Goal: Information Seeking & Learning: Understand process/instructions

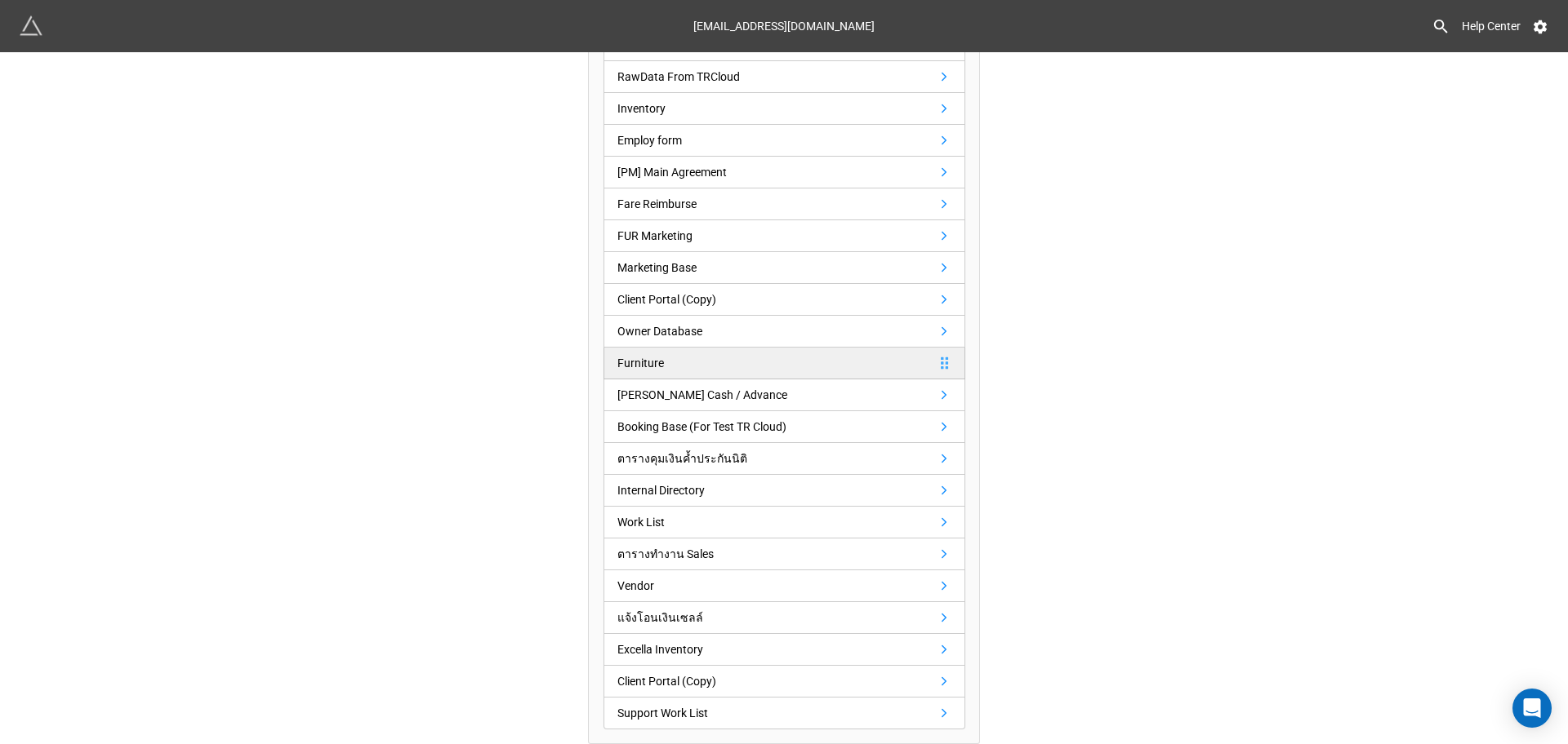
scroll to position [215, 0]
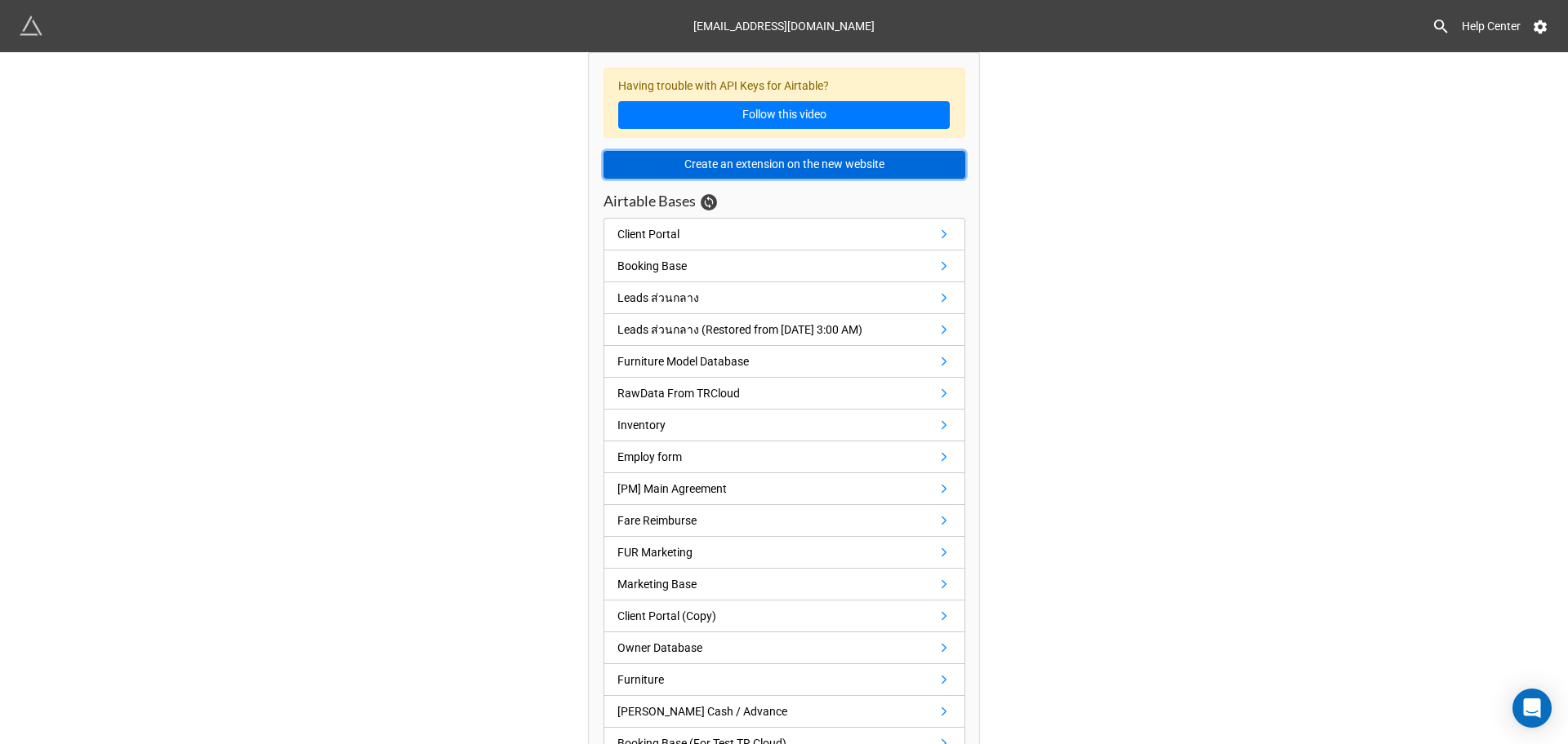
click at [822, 166] on button "Create an extension on the new website" at bounding box center [784, 164] width 362 height 28
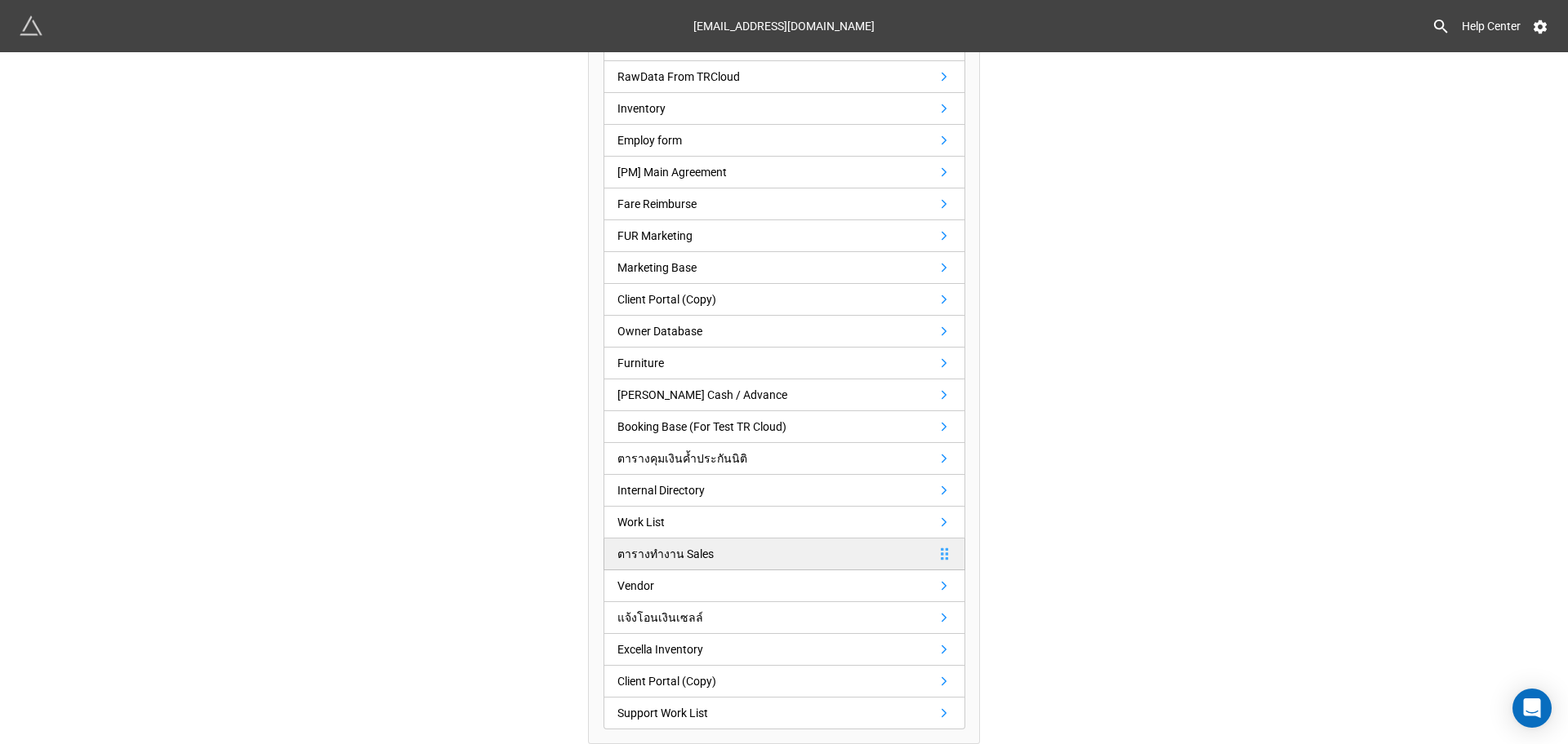
scroll to position [215, 0]
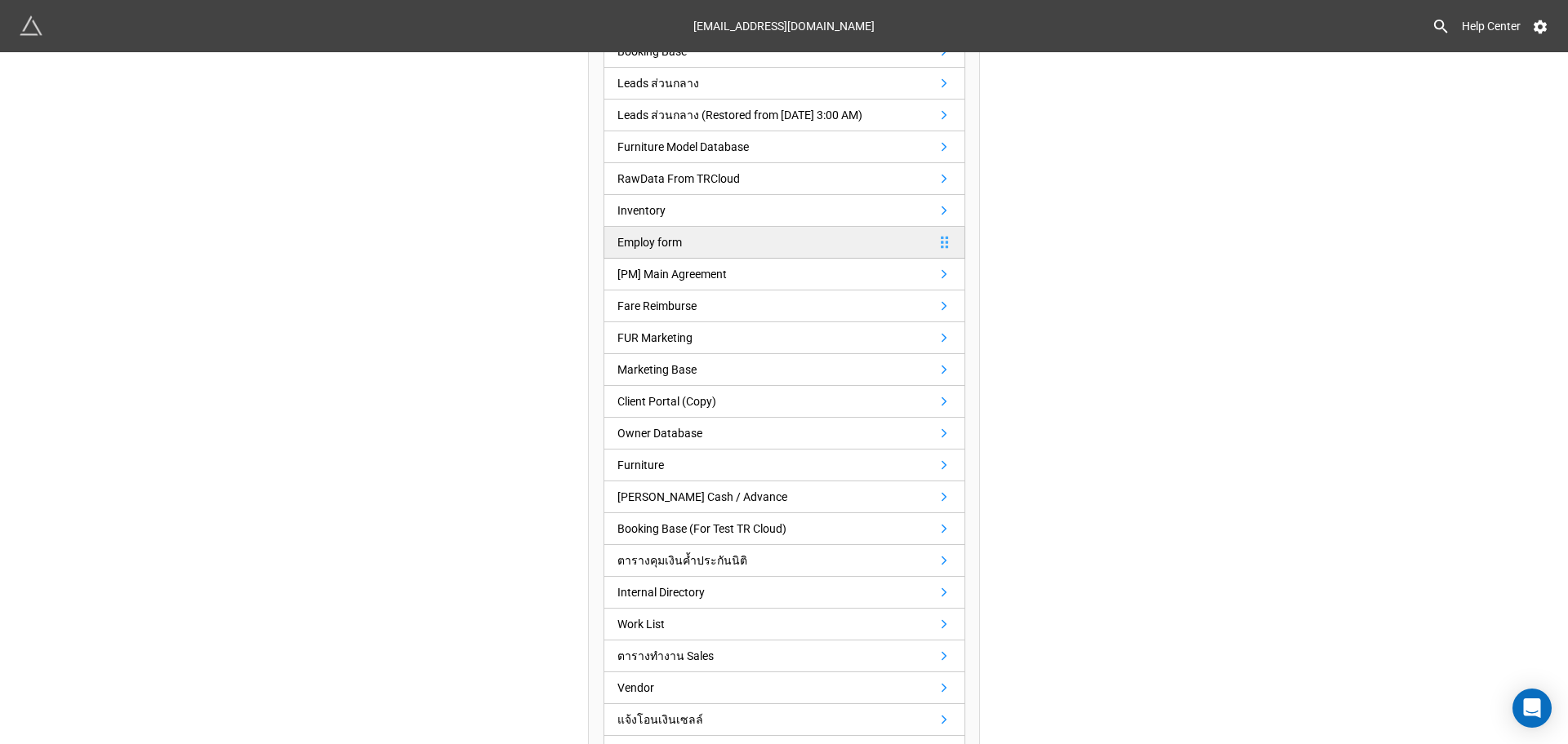
click at [673, 245] on div "Employ form" at bounding box center [650, 242] width 65 height 18
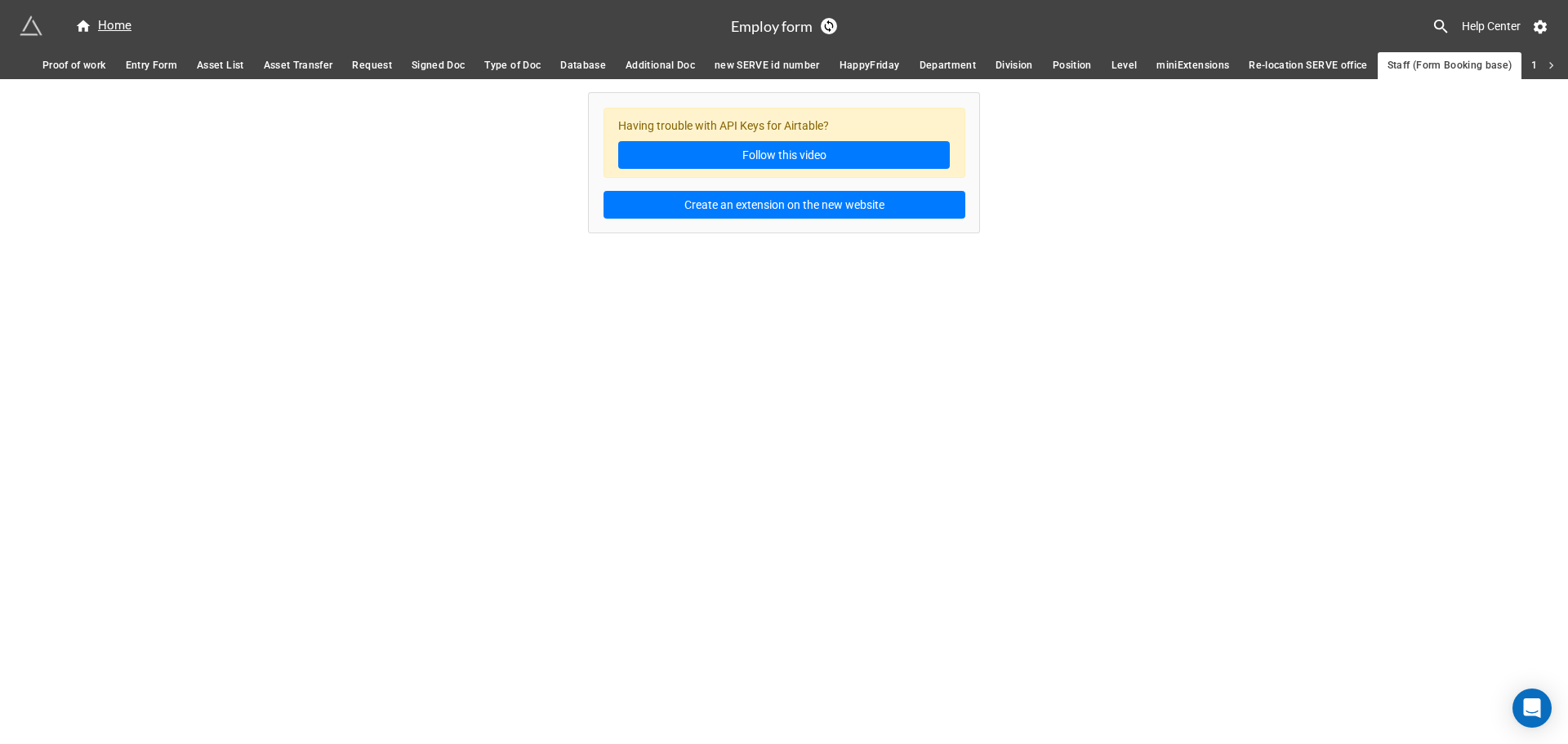
click at [97, 72] on span "Proof of work" at bounding box center [74, 66] width 64 height 17
click at [156, 68] on span "Entry Form" at bounding box center [152, 66] width 53 height 17
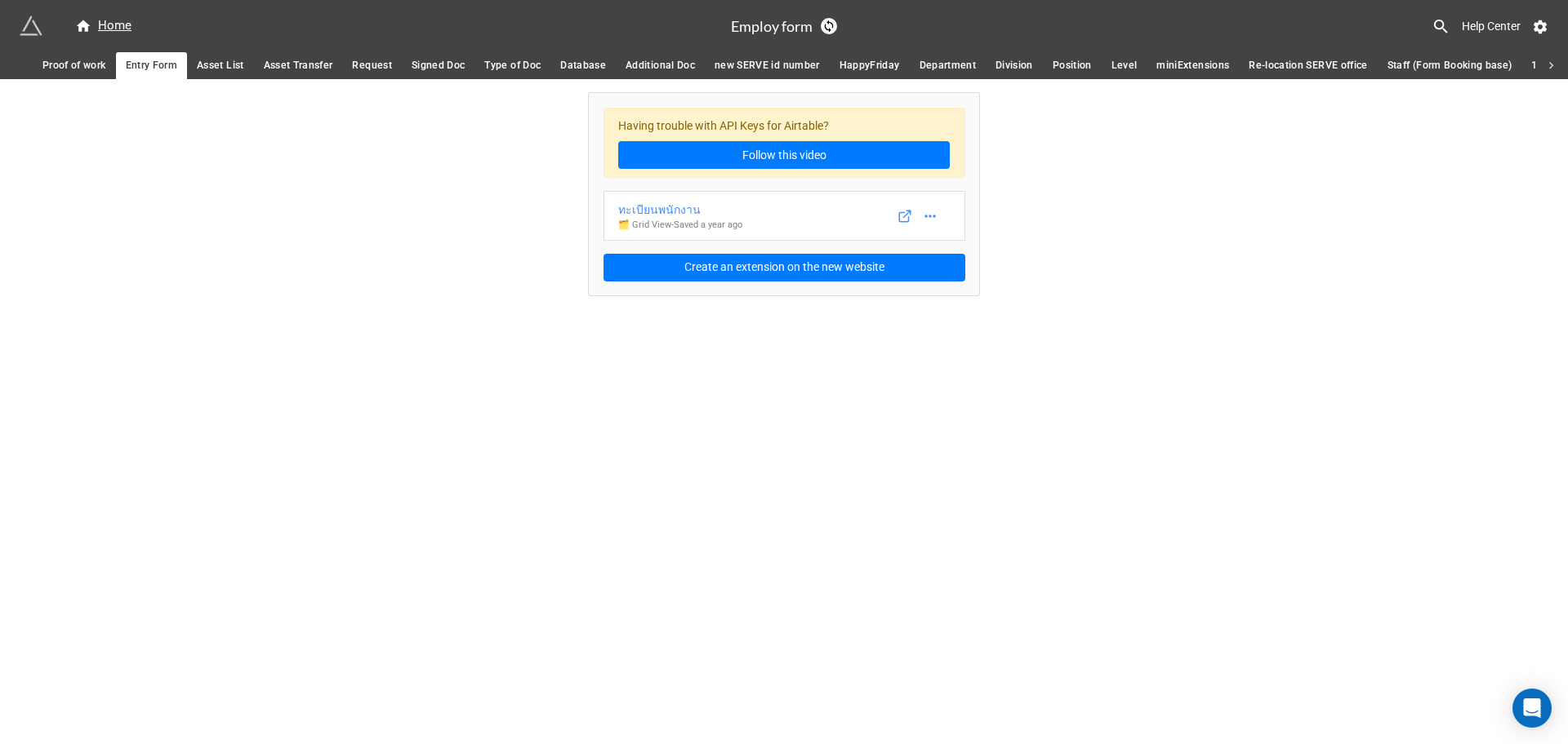
click at [207, 70] on span "Asset List" at bounding box center [221, 66] width 48 height 17
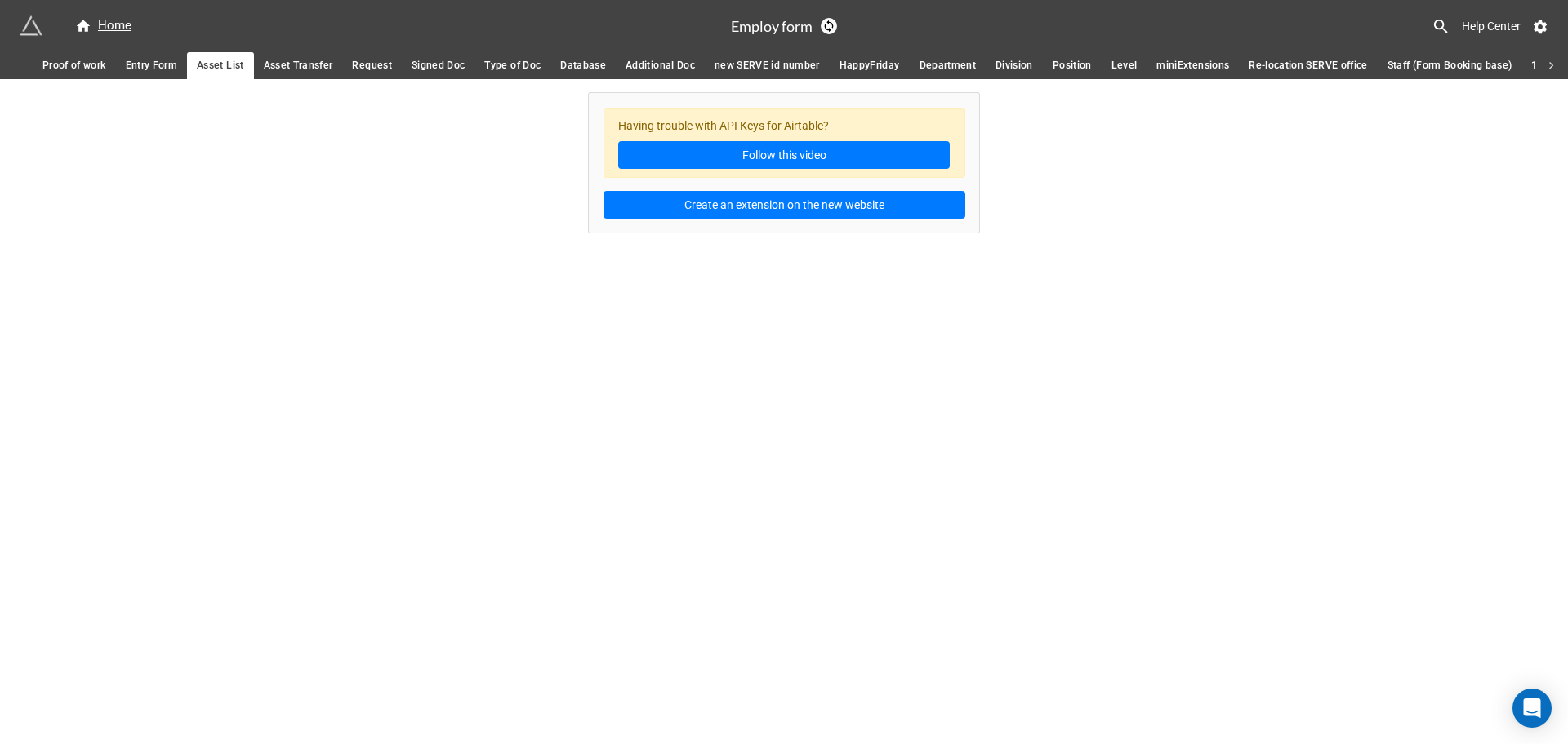
click at [261, 66] on link "Asset Transfer" at bounding box center [298, 66] width 89 height 27
click at [377, 64] on span "Request" at bounding box center [371, 66] width 39 height 17
click at [433, 66] on span "Signed Doc" at bounding box center [439, 66] width 54 height 17
click at [511, 65] on span "Type of Doc" at bounding box center [512, 66] width 56 height 17
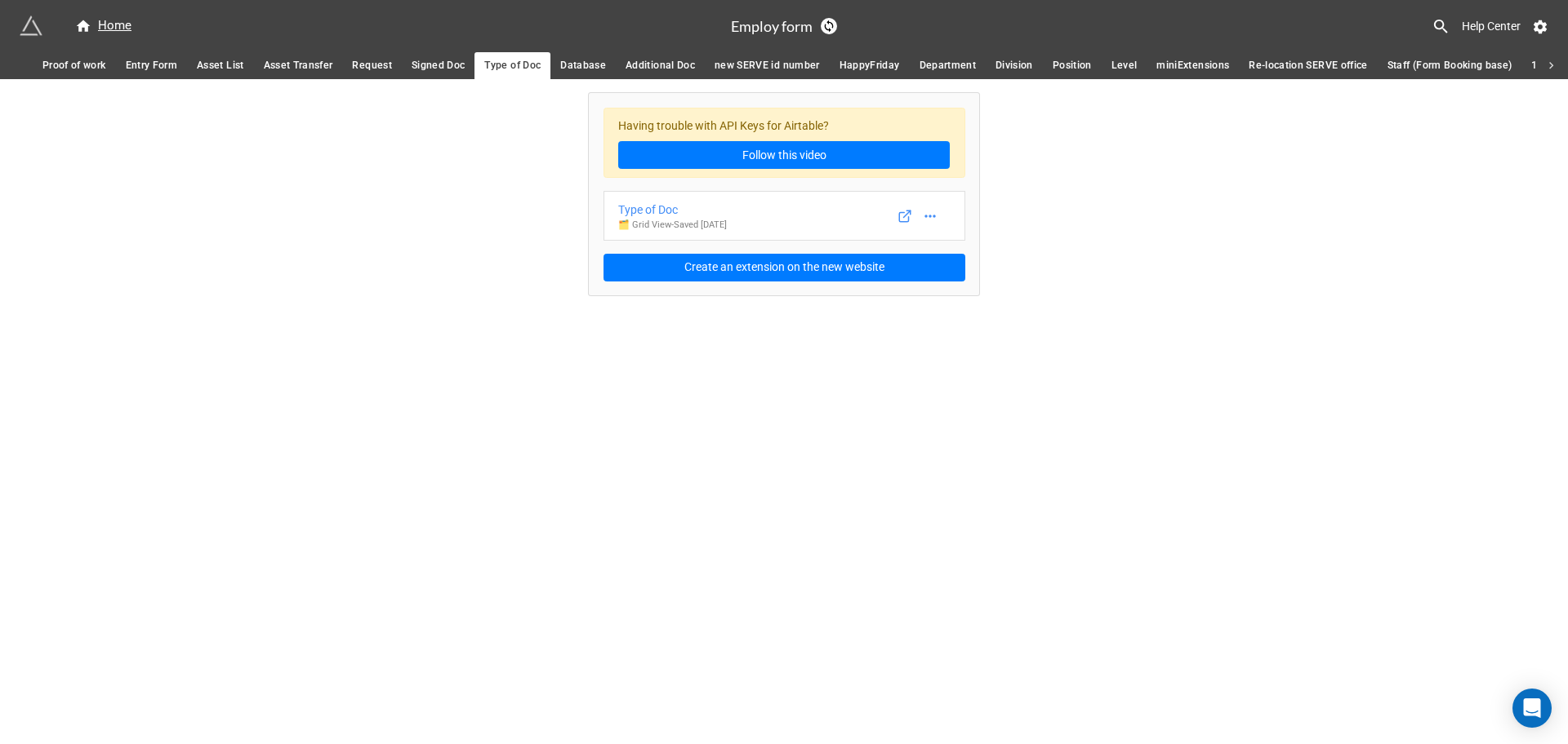
click at [149, 70] on span "Entry Form" at bounding box center [152, 66] width 53 height 17
click at [695, 209] on div "ทะเบียนพนักงาน" at bounding box center [680, 209] width 124 height 18
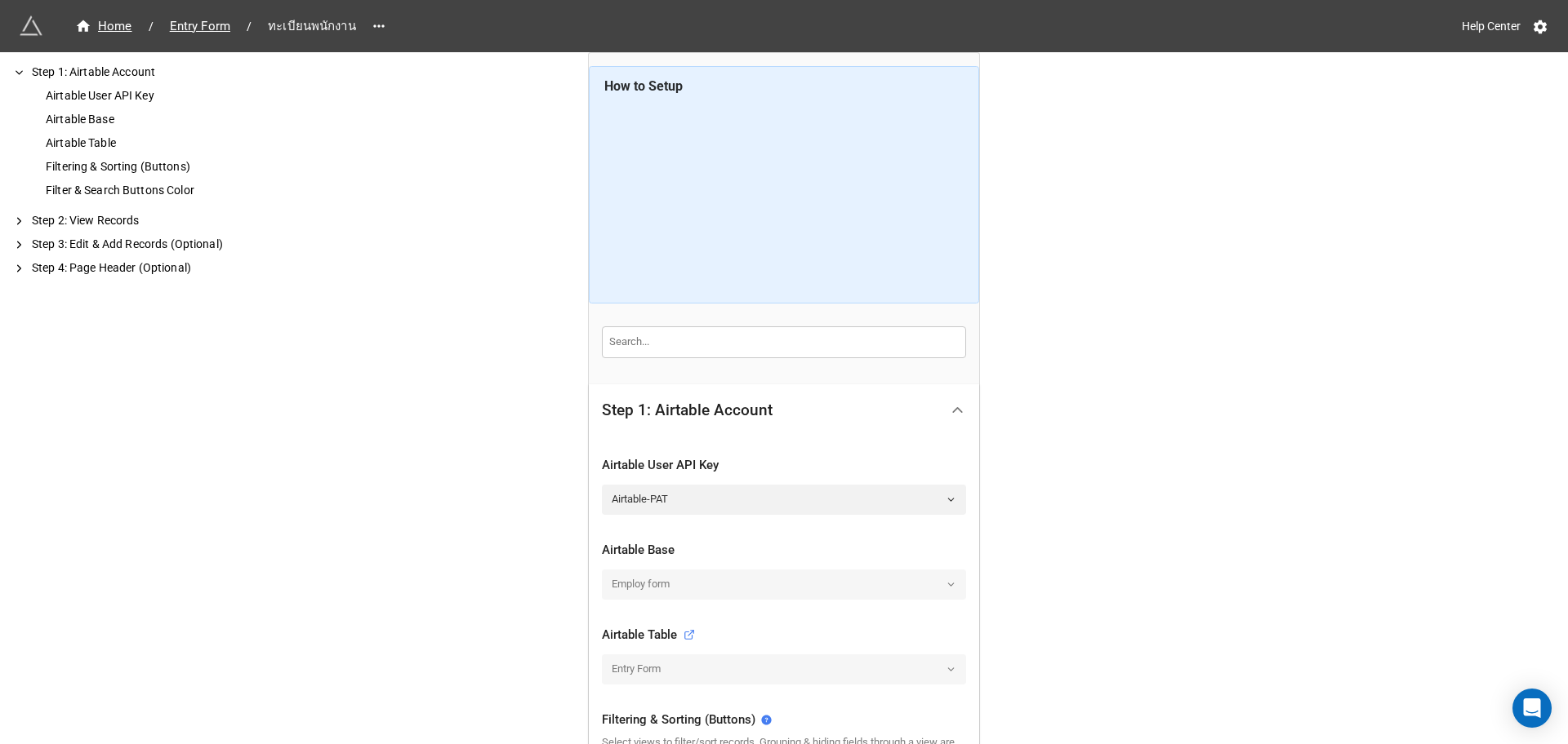
scroll to position [306, 0]
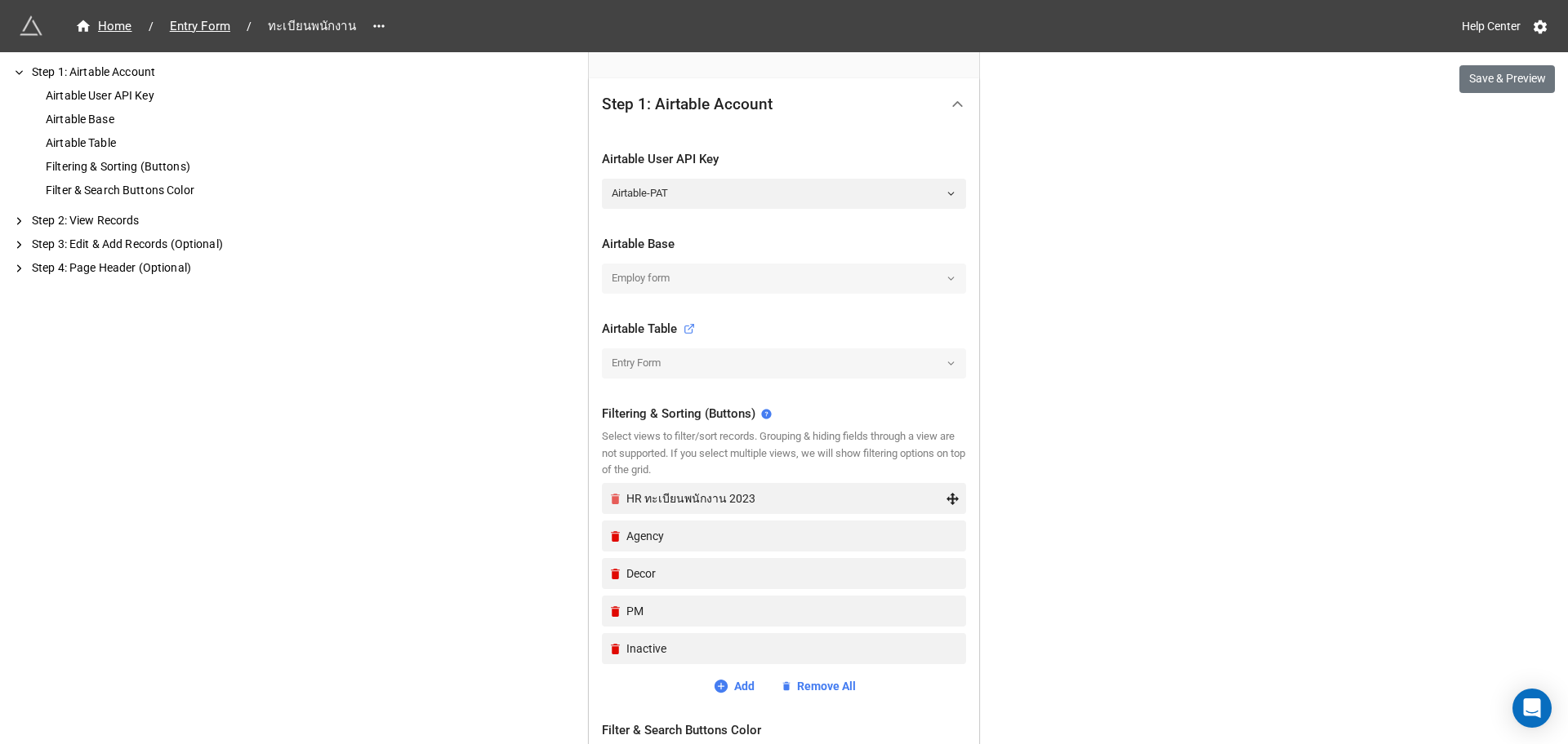
drag, startPoint x: 760, startPoint y: 499, endPoint x: 617, endPoint y: 494, distance: 143.1
click at [617, 494] on div "HR ทะเบียนพนักงาน 2023" at bounding box center [784, 499] width 351 height 31
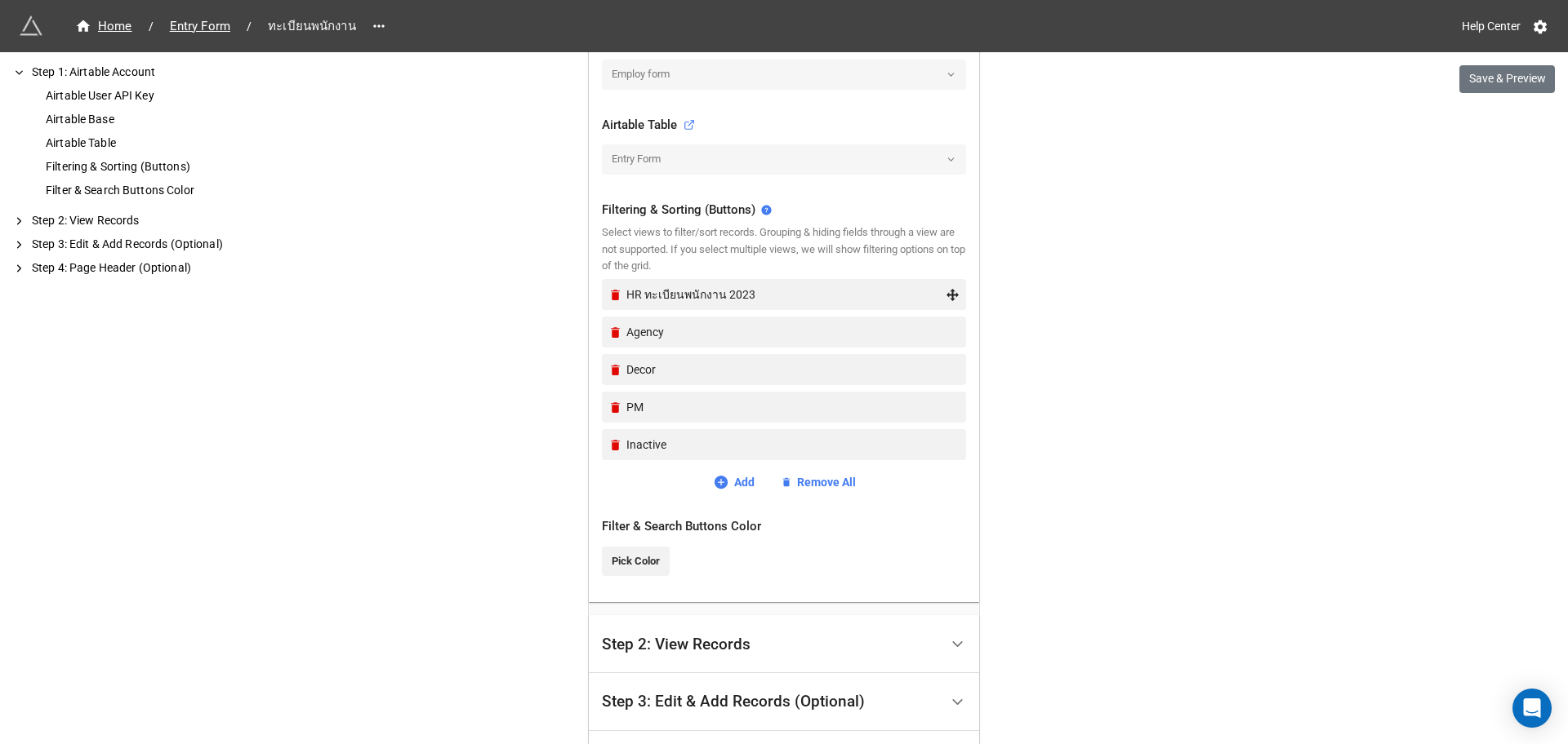
click at [755, 294] on div "HR ทะเบียนพนักงาน 2023" at bounding box center [785, 294] width 319 height 18
click at [741, 288] on div "HR ทะเบียนพนักงาน 2023" at bounding box center [785, 294] width 319 height 18
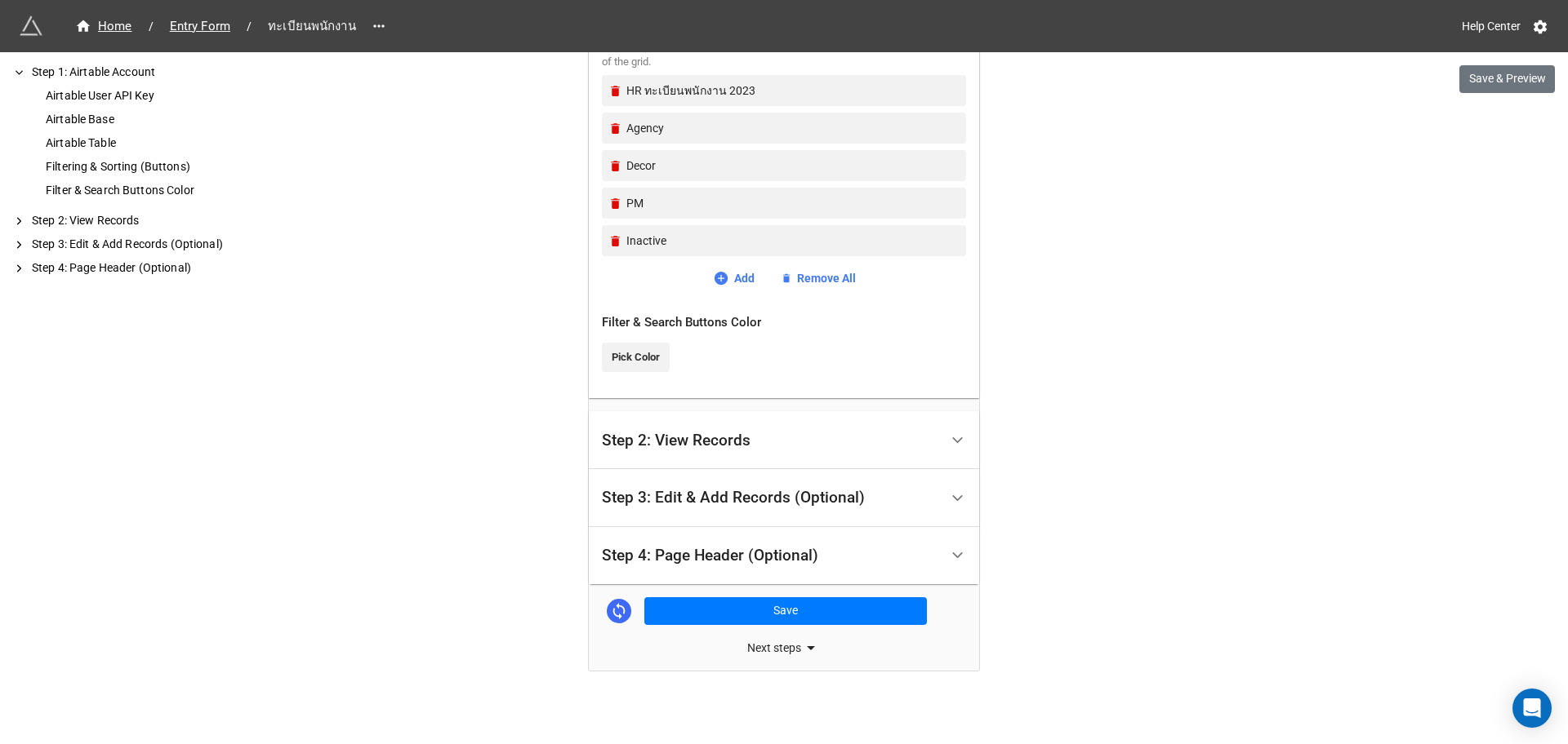
click at [738, 447] on div "Step 2: View Records" at bounding box center [677, 440] width 149 height 16
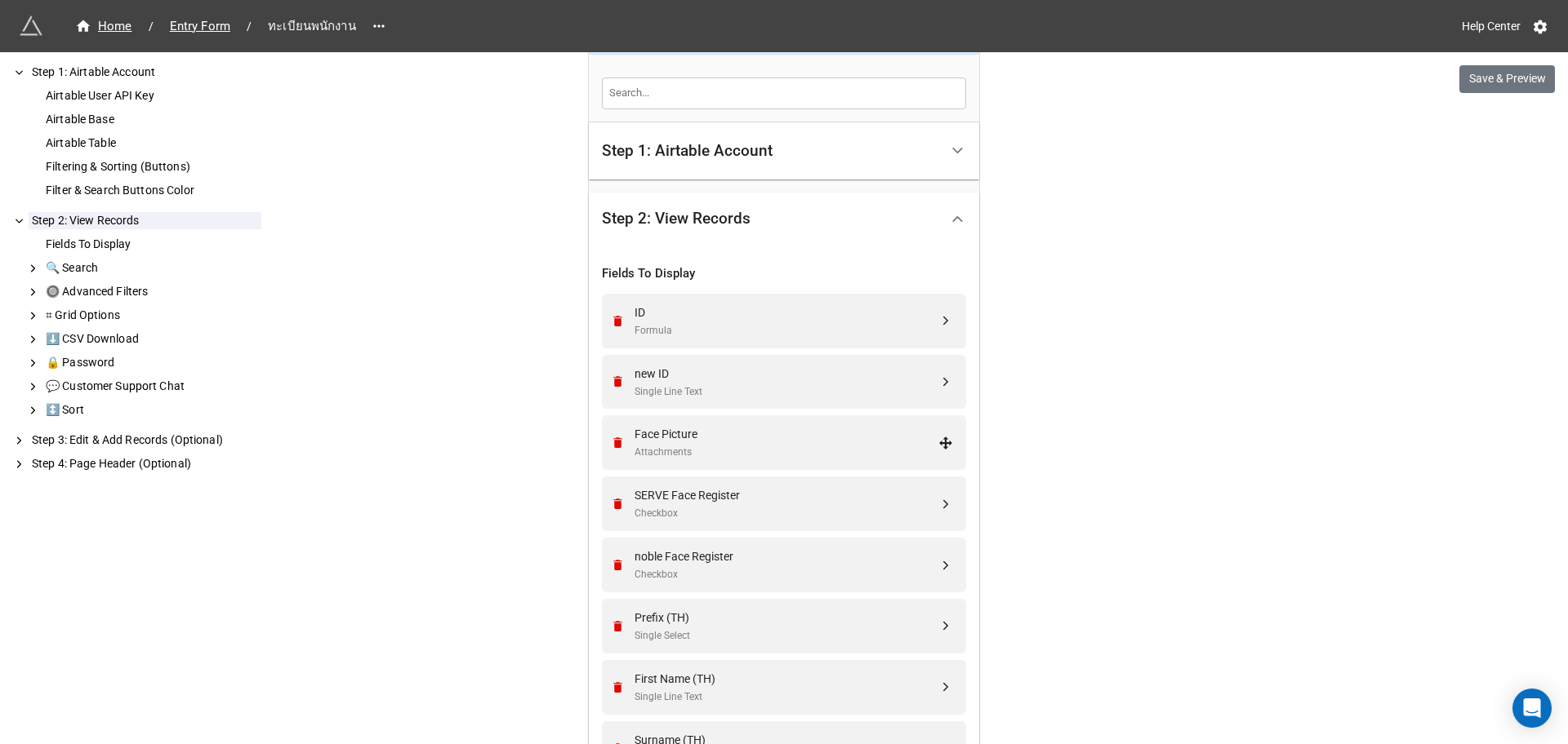
scroll to position [0, 0]
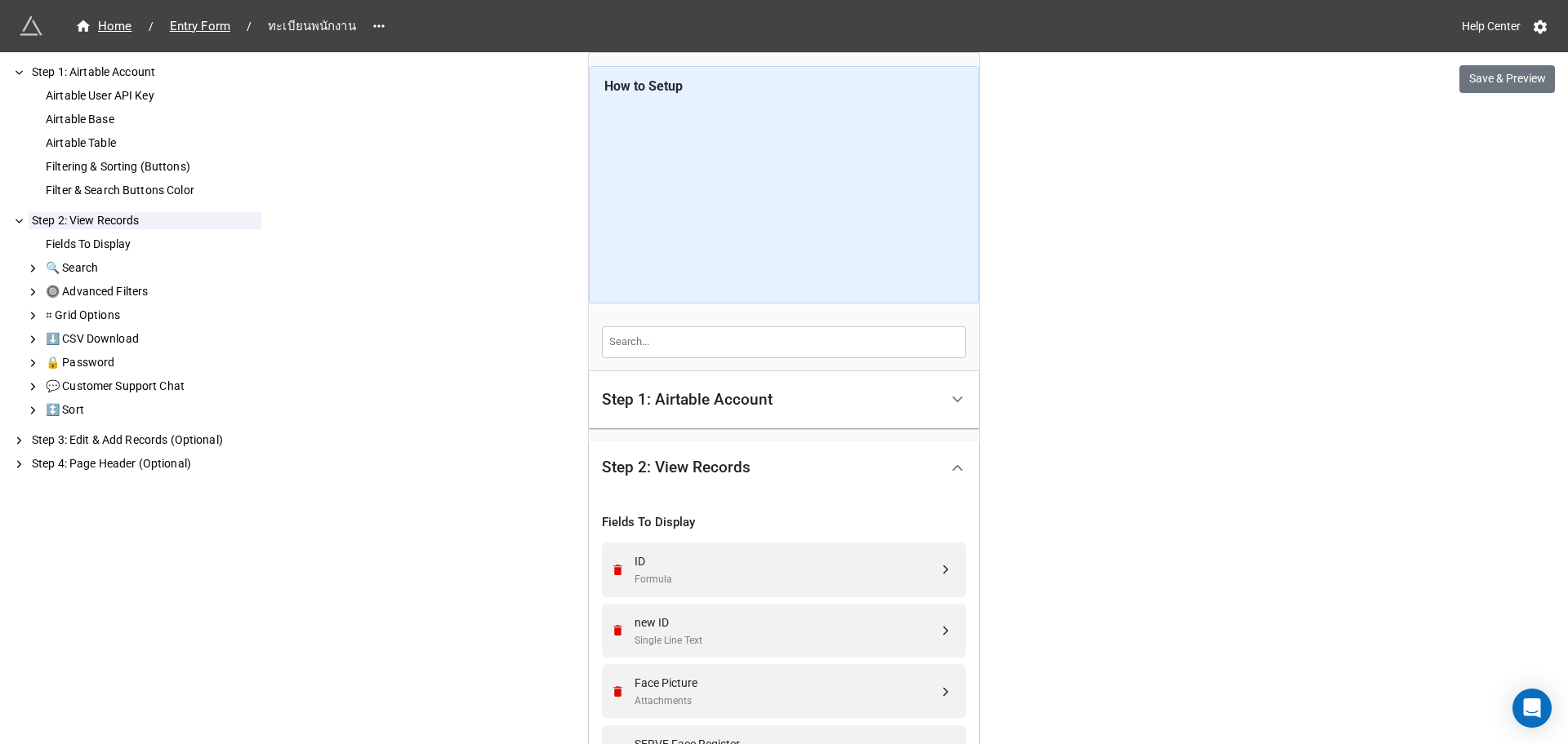
click at [748, 405] on div "Step 1: Airtable Account" at bounding box center [687, 399] width 171 height 16
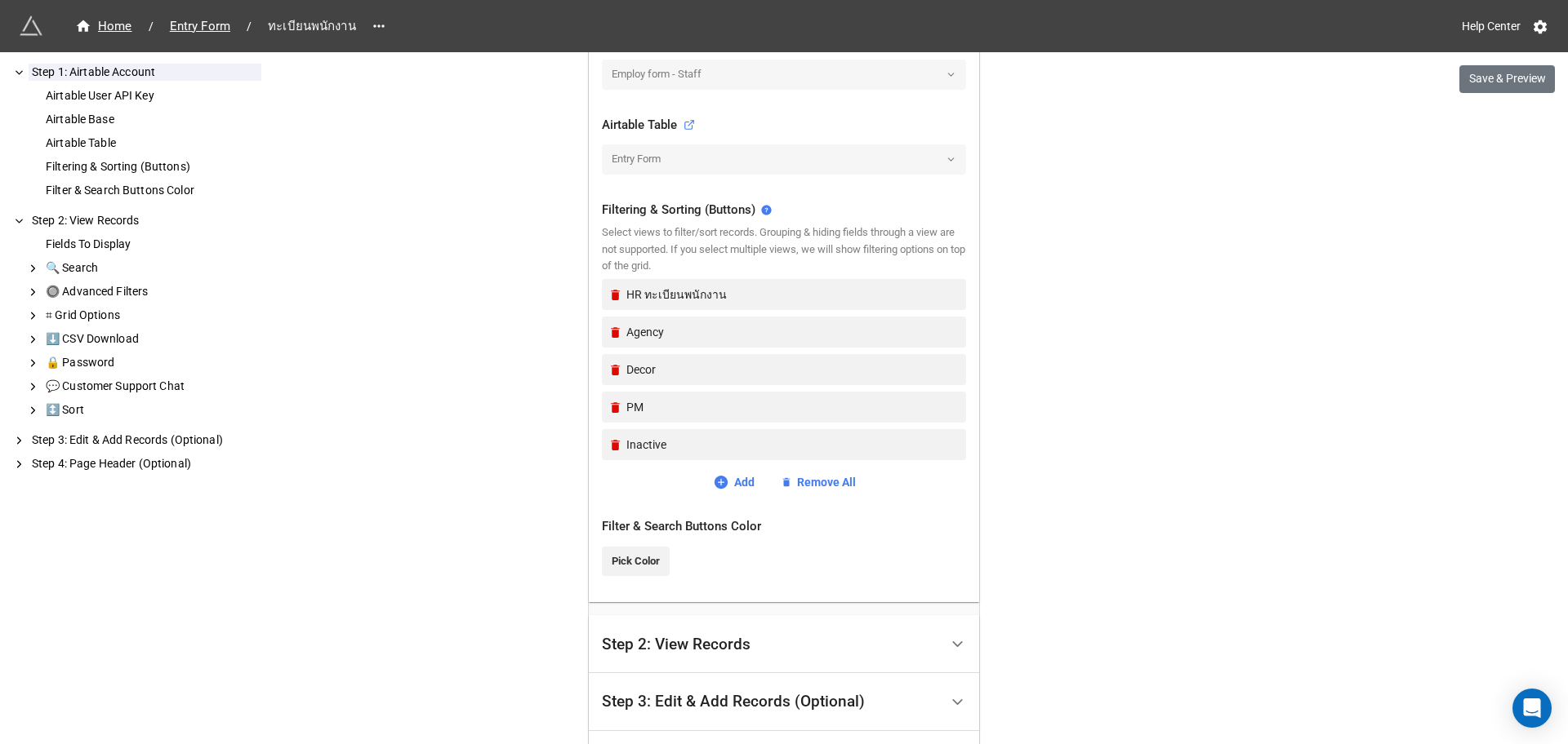
scroll to position [721, 0]
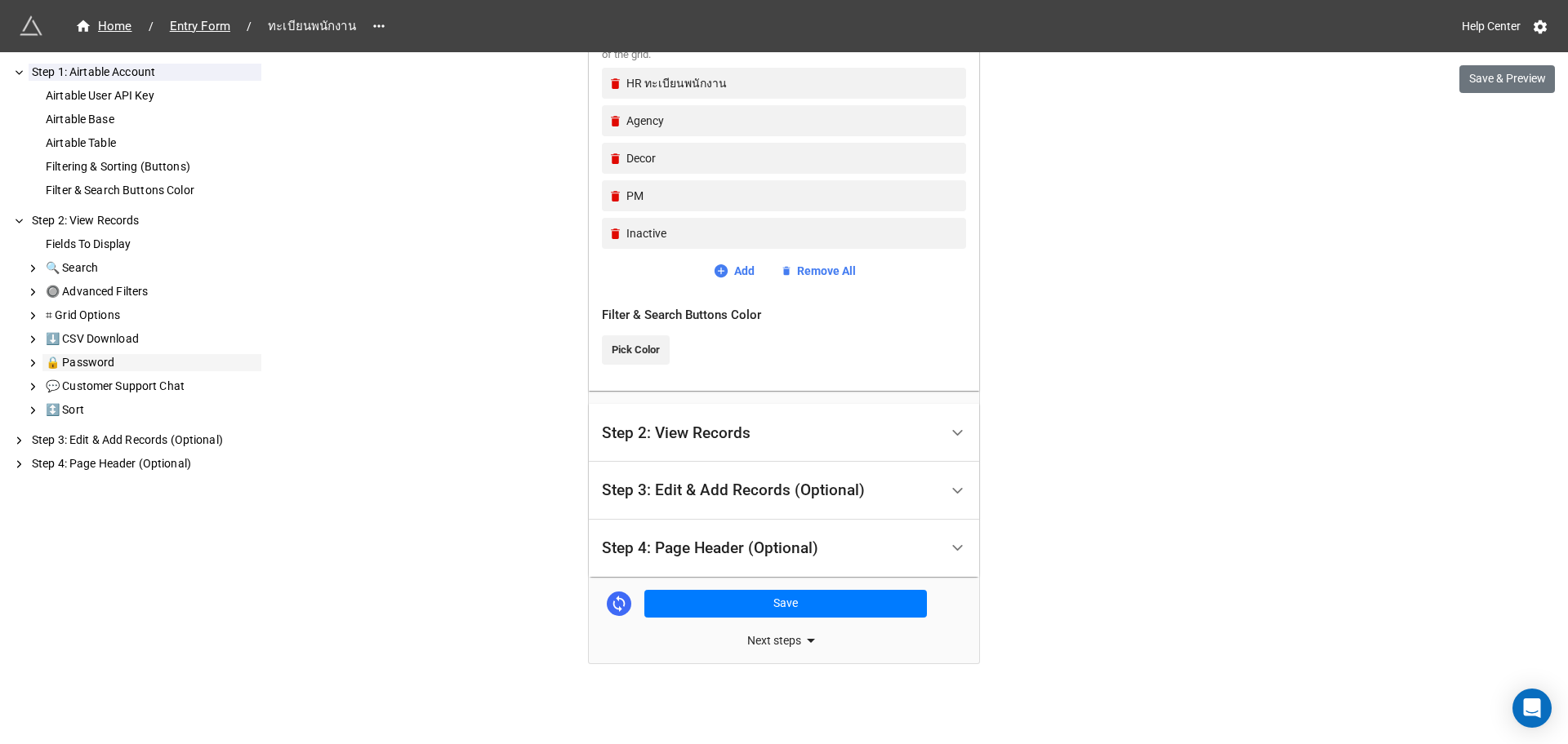
click at [132, 357] on div "🔒 Password" at bounding box center [151, 363] width 219 height 17
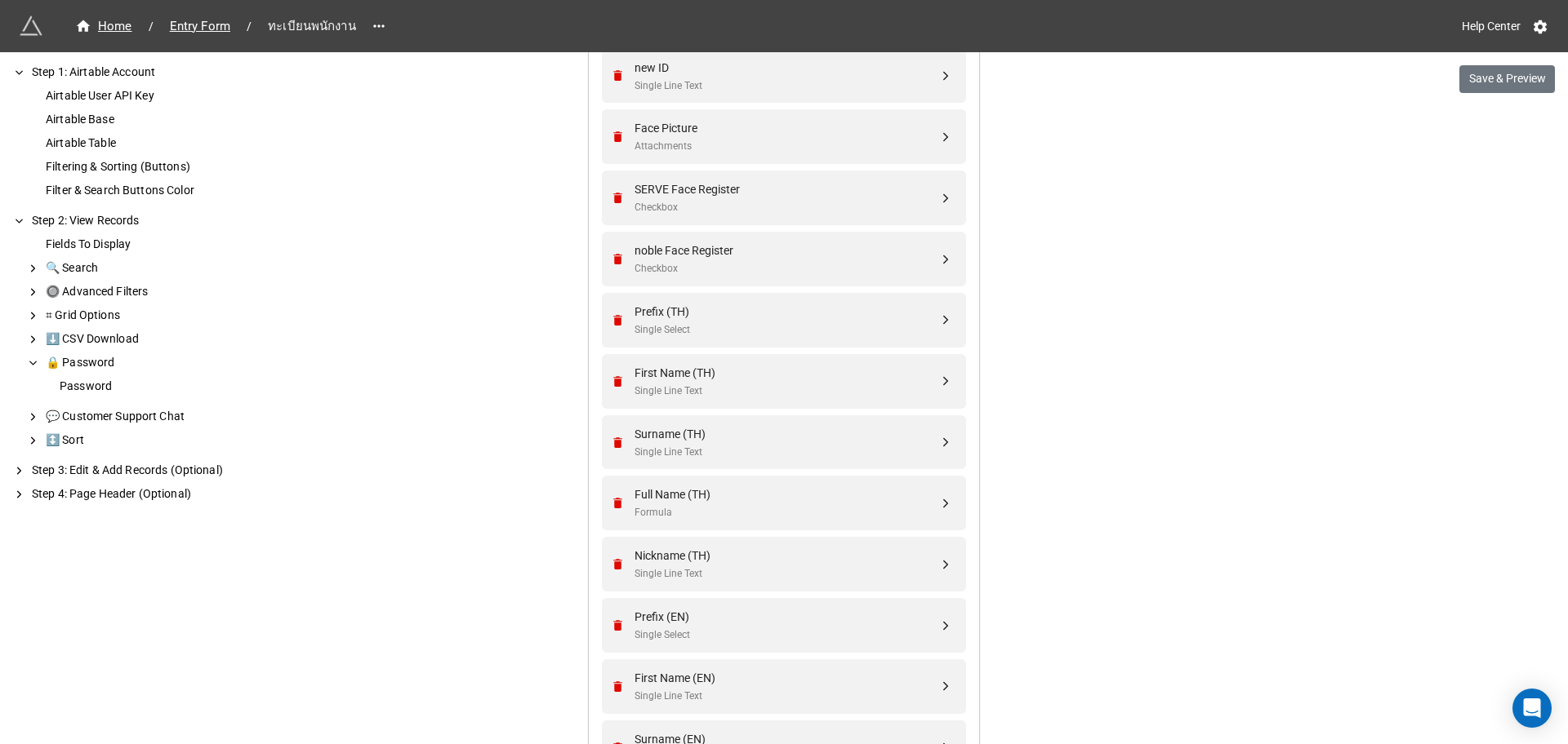
scroll to position [3788, 0]
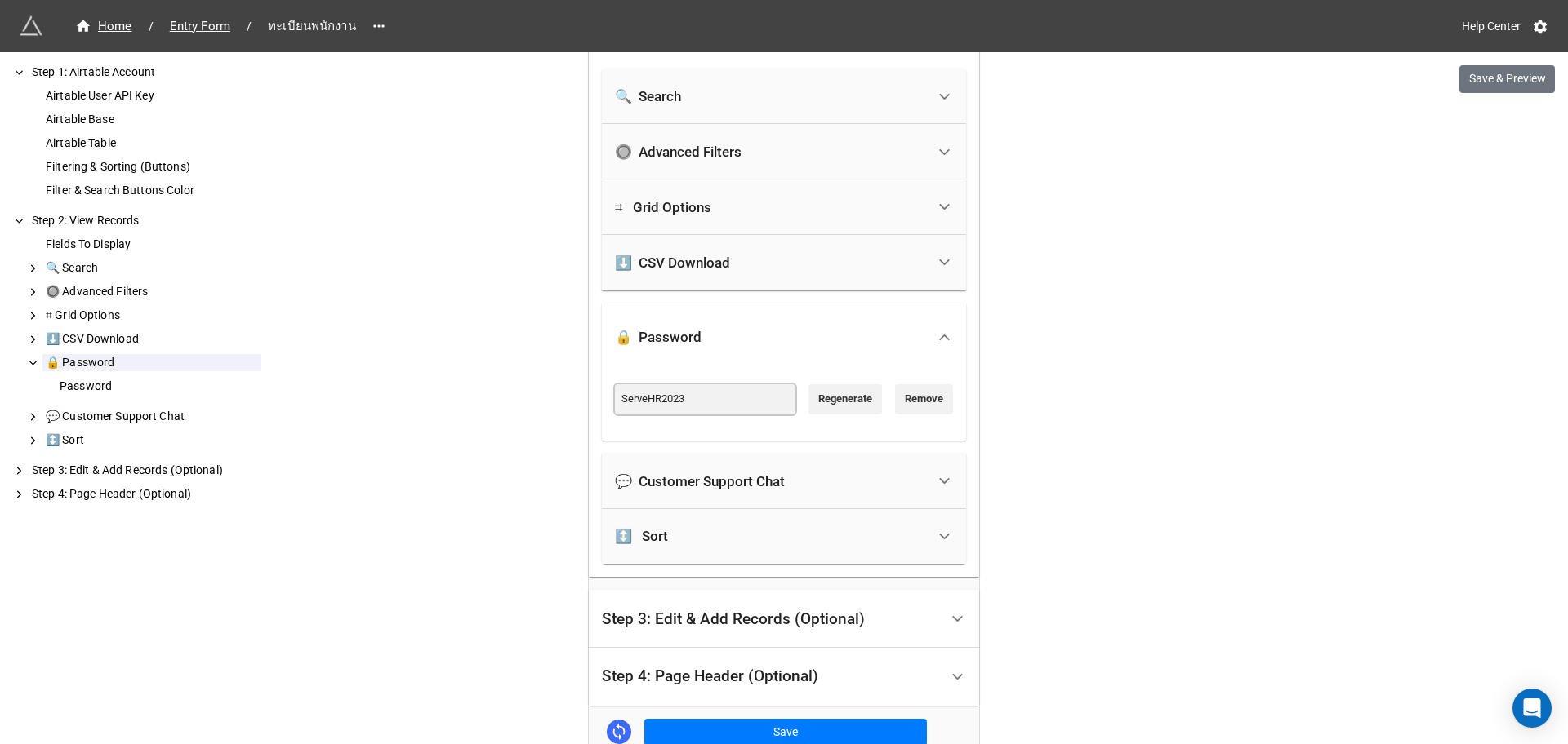
drag, startPoint x: 725, startPoint y: 398, endPoint x: 581, endPoint y: 373, distance: 146.2
